Goal: Task Accomplishment & Management: Manage account settings

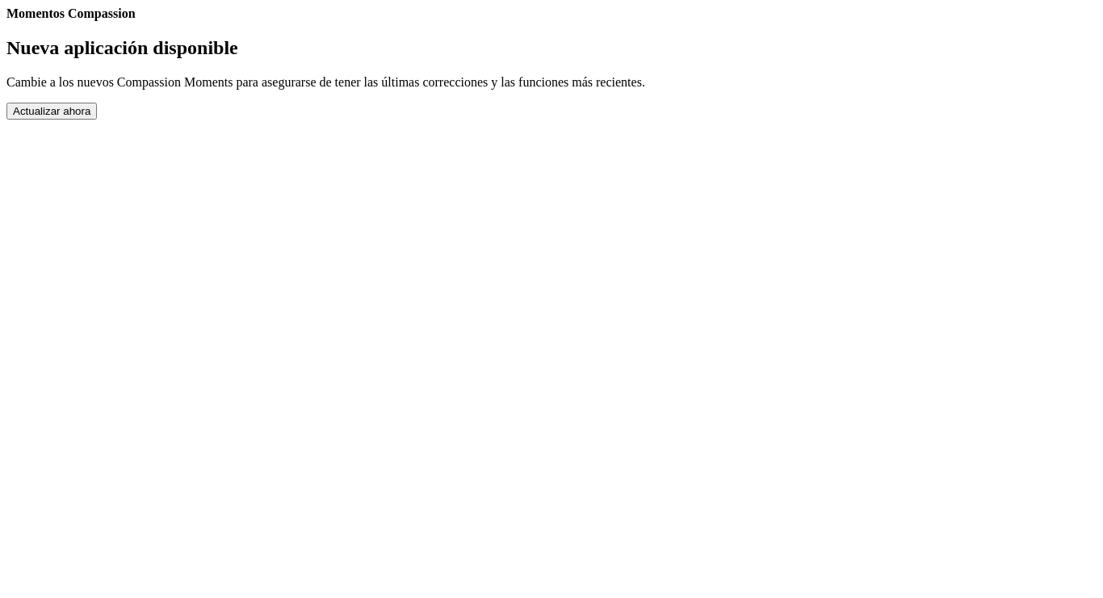
click at [97, 120] on button "Actualizar ahora" at bounding box center [51, 111] width 90 height 17
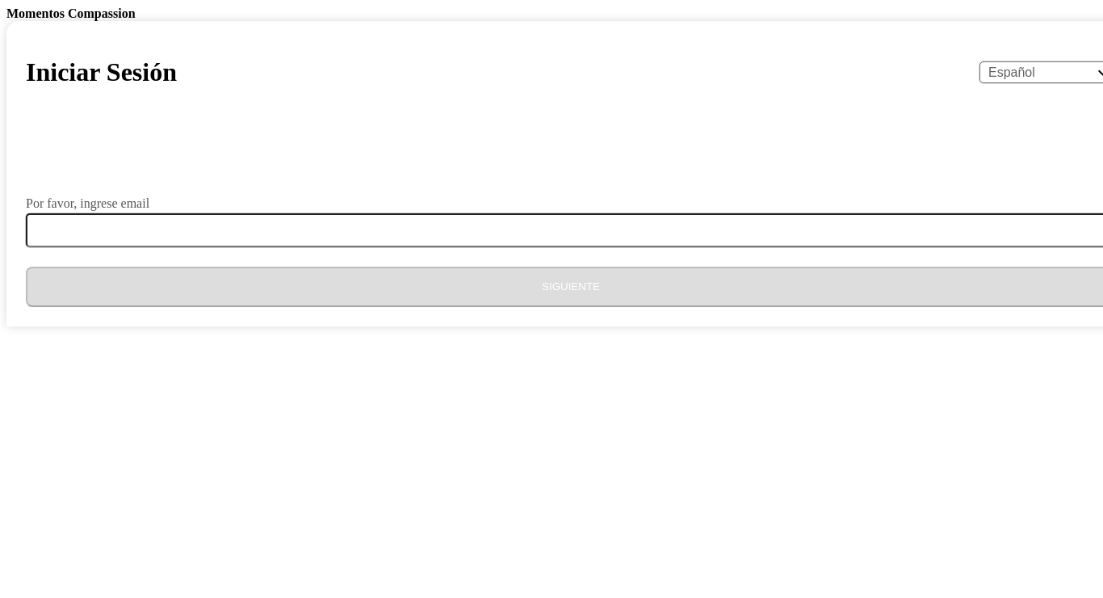
select select "es"
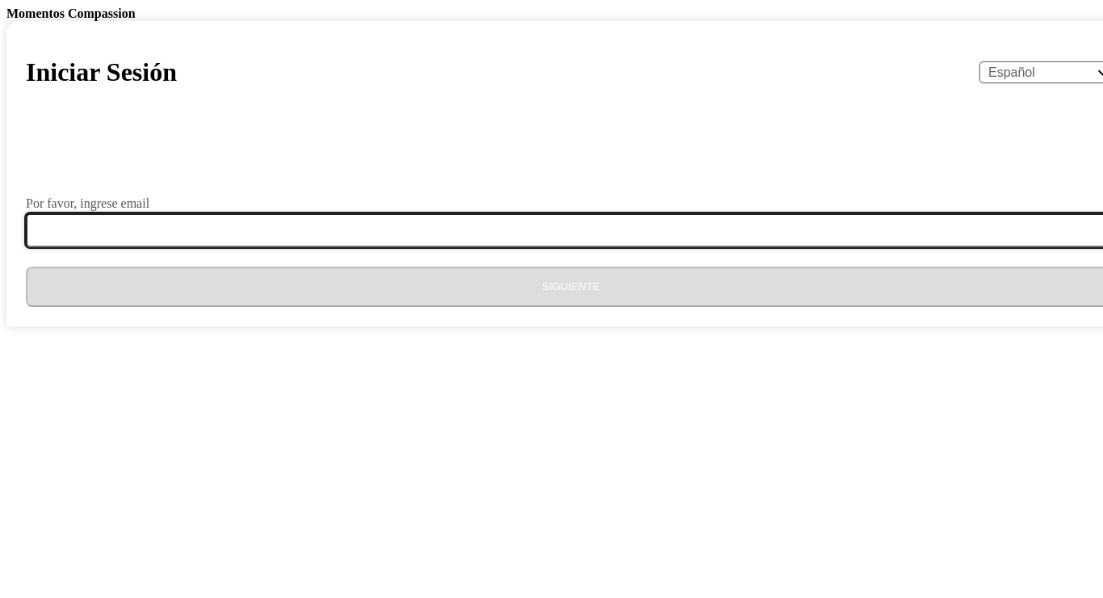
click at [394, 247] on input "Por favor, ingrese email" at bounding box center [580, 230] width 1109 height 34
click at [463, 247] on input "pattycruz.372¬@" at bounding box center [580, 230] width 1109 height 34
click at [472, 247] on input "pattycruz.372@" at bounding box center [580, 230] width 1109 height 34
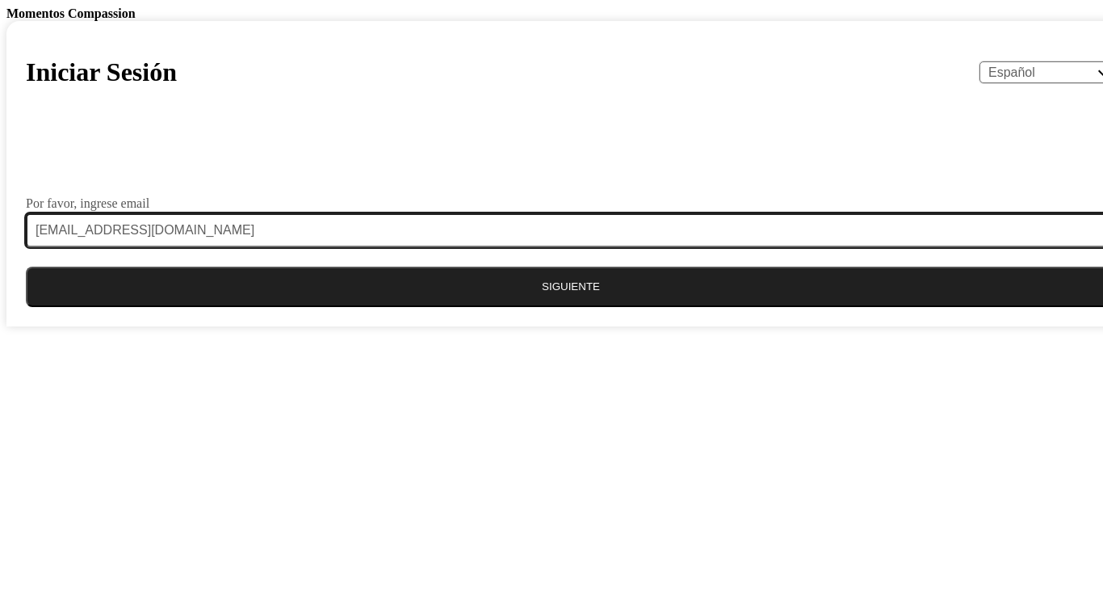
type input "pattycruz.372@gmail.com"
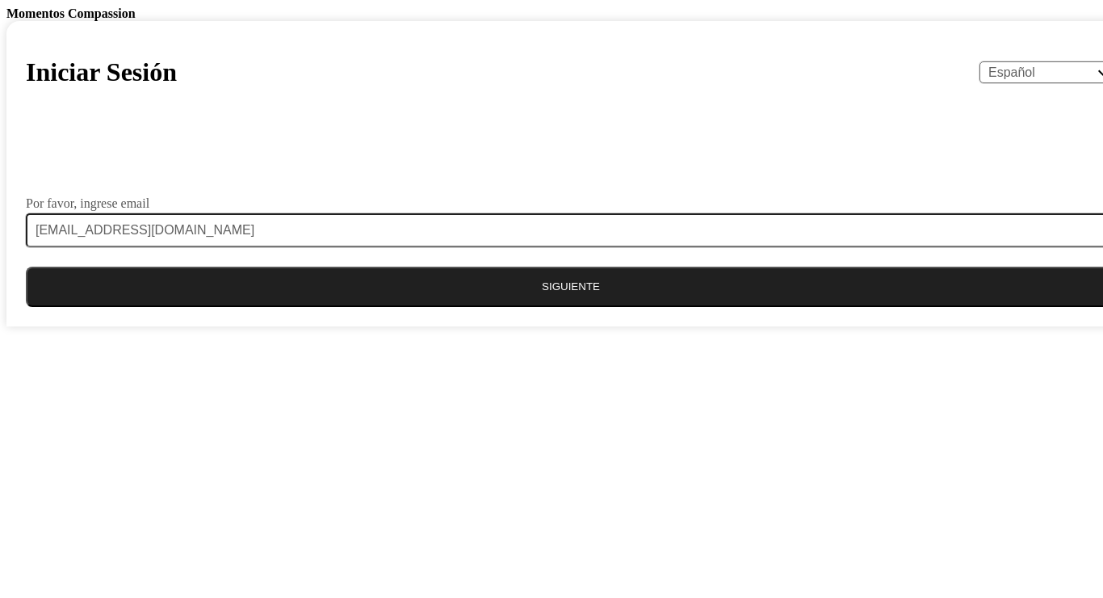
click at [536, 307] on button "Siguiente" at bounding box center [571, 286] width 1090 height 40
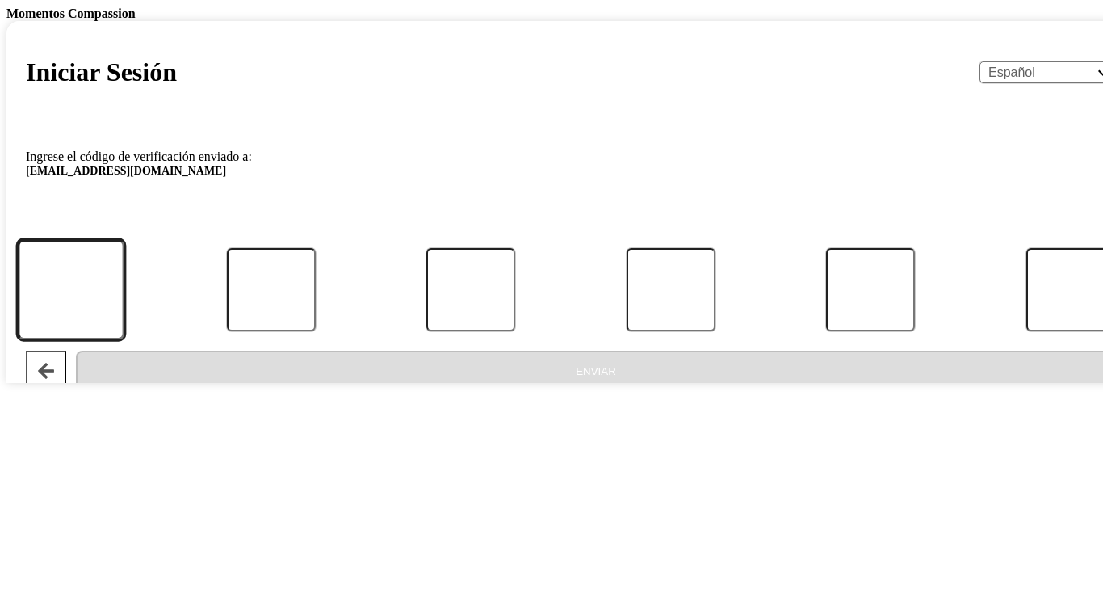
click at [124, 340] on input "Código" at bounding box center [71, 290] width 107 height 100
type input "7"
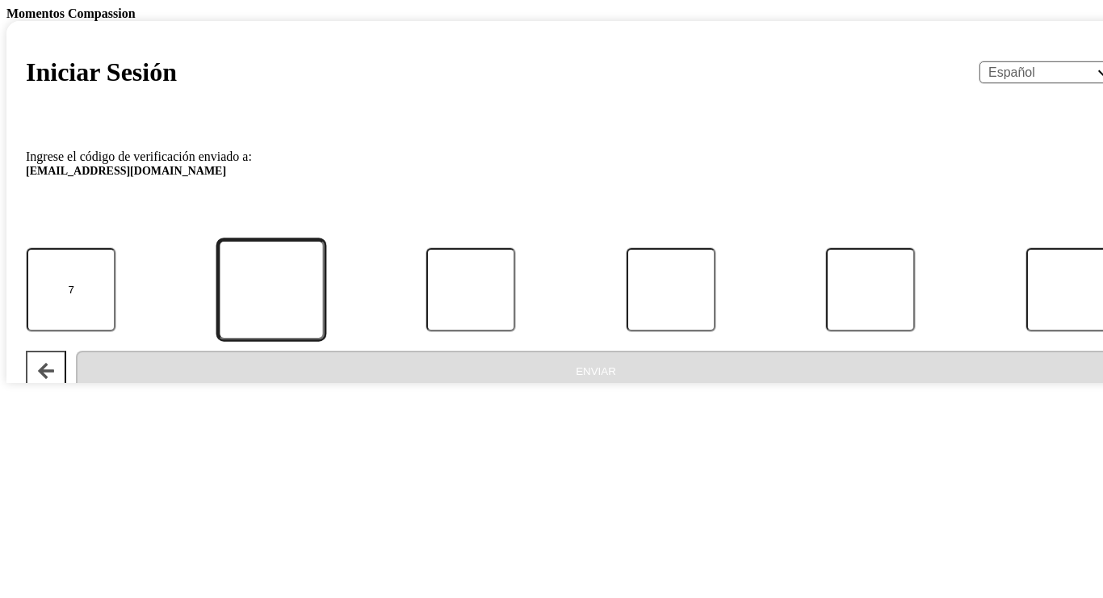
type input "0"
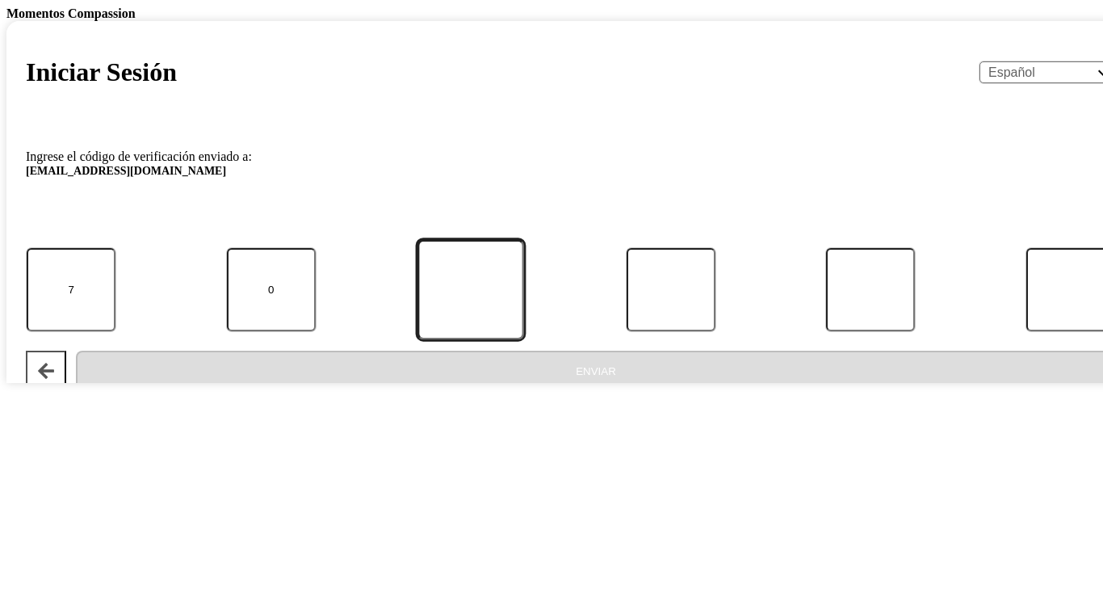
type input "4"
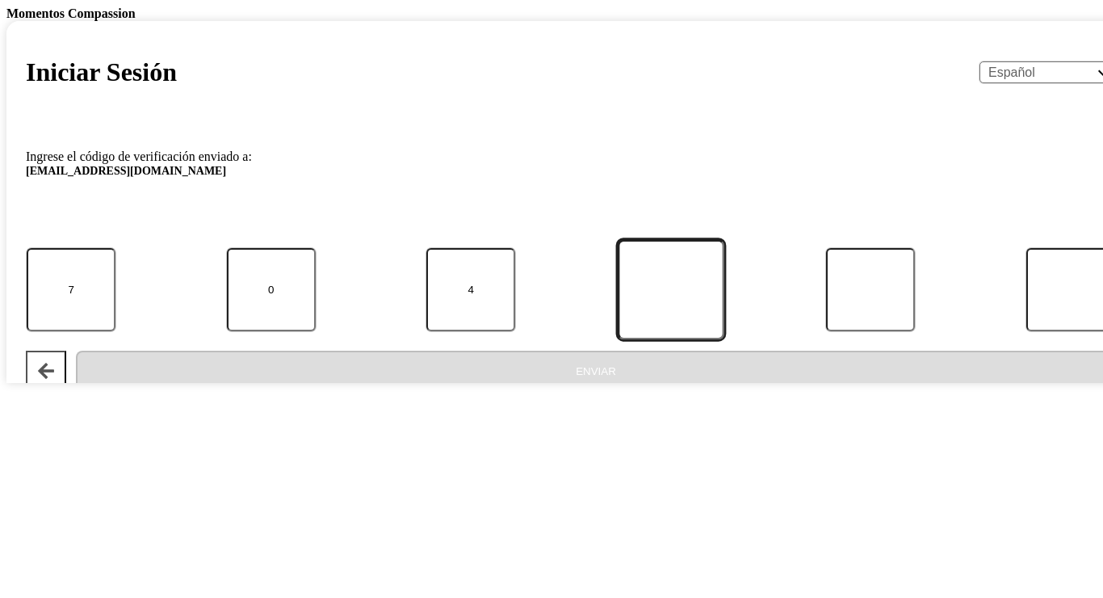
type input "3"
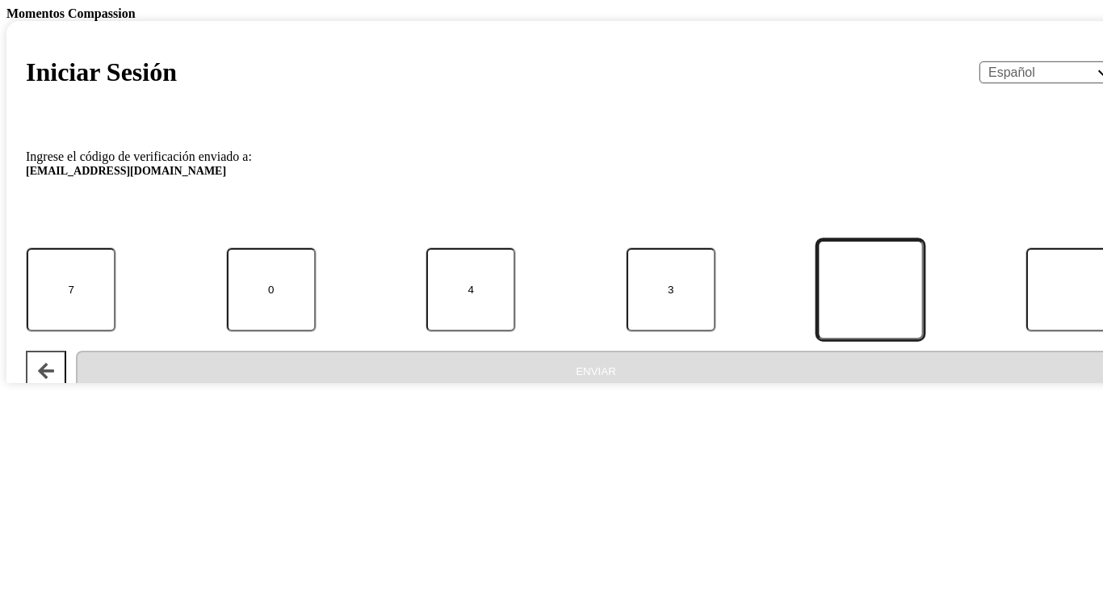
type input "8"
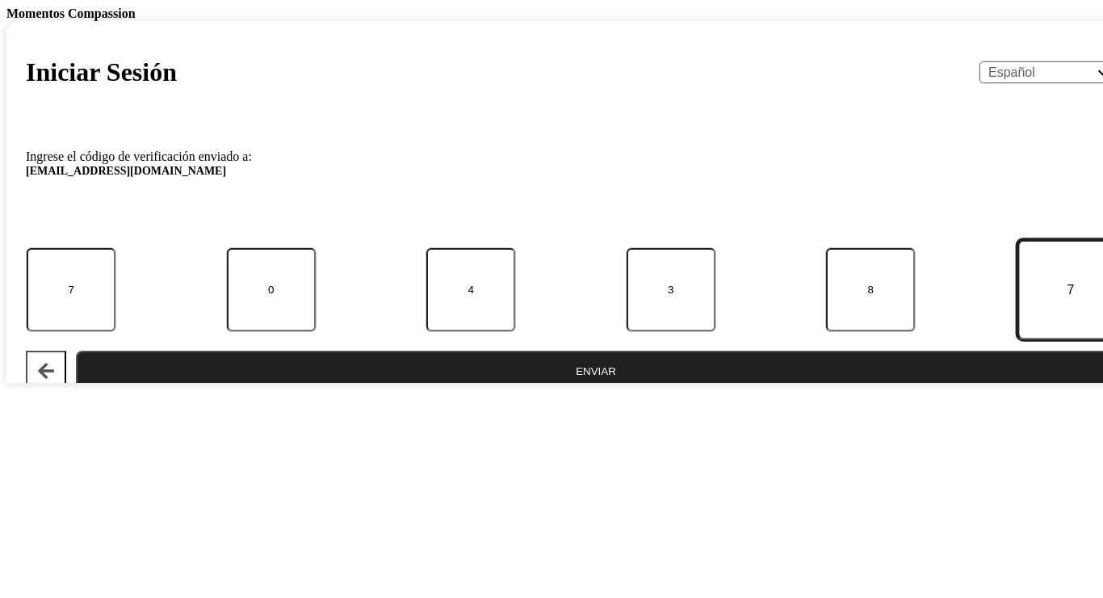
type input "7"
click at [484, 391] on button "Enviar" at bounding box center [596, 370] width 1040 height 40
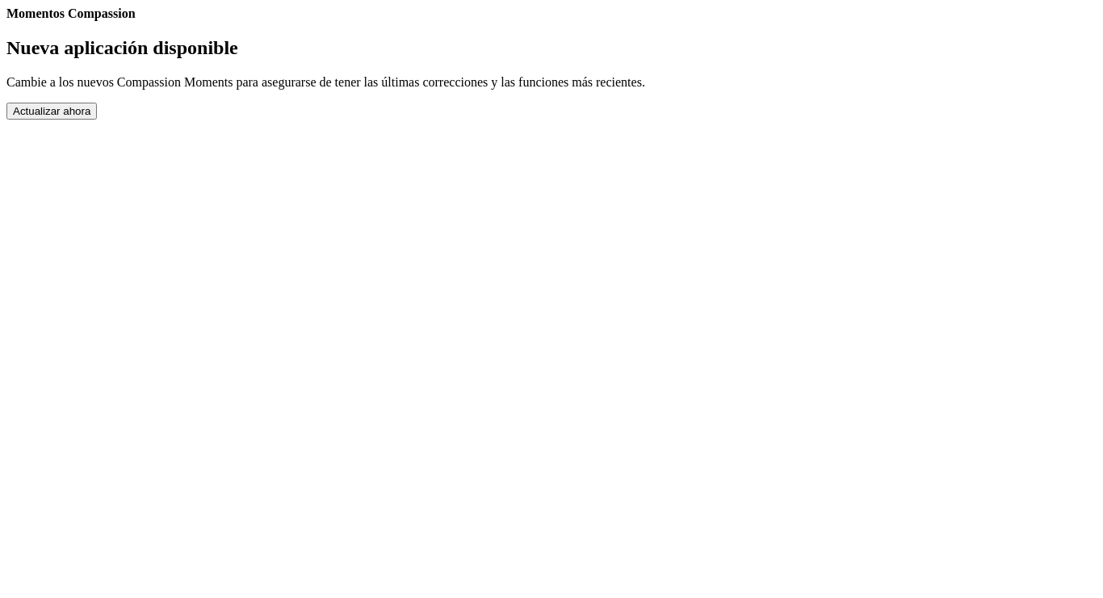
click at [97, 120] on button "Actualizar ahora" at bounding box center [51, 111] width 90 height 17
